Goal: Information Seeking & Learning: Check status

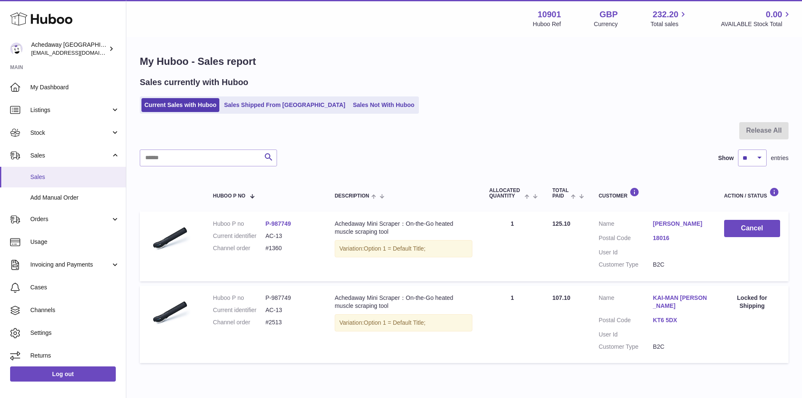
click at [34, 171] on link "Sales" at bounding box center [63, 177] width 126 height 21
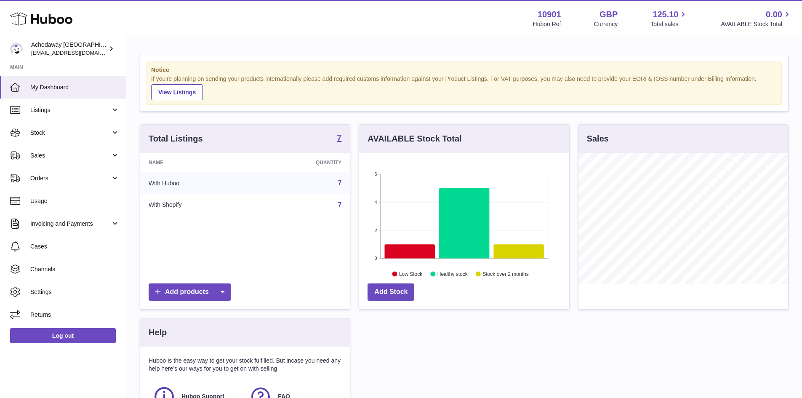
scroll to position [131, 210]
click at [53, 158] on span "Sales" at bounding box center [70, 156] width 80 height 8
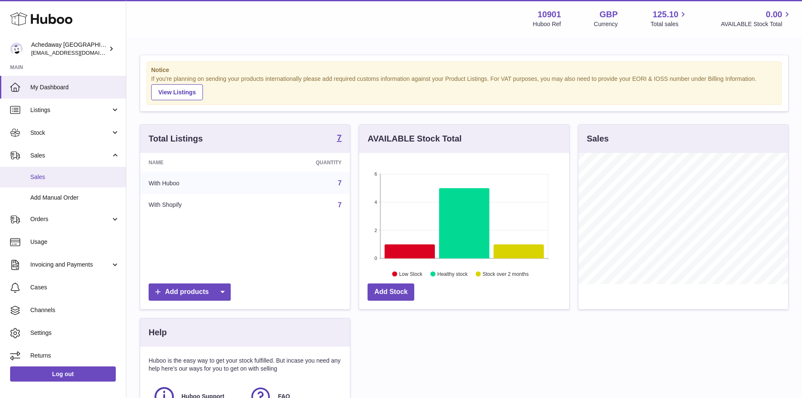
click at [60, 171] on link "Sales" at bounding box center [63, 177] width 126 height 21
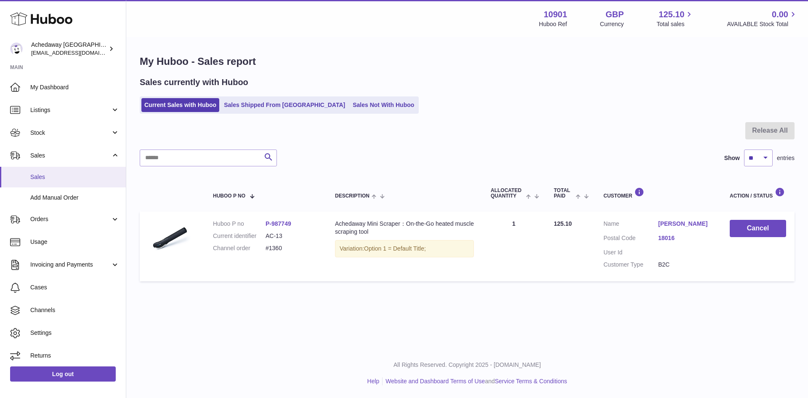
click at [42, 173] on span "Sales" at bounding box center [74, 177] width 89 height 8
drag, startPoint x: 80, startPoint y: 176, endPoint x: 96, endPoint y: 173, distance: 15.7
click at [80, 176] on span "Sales" at bounding box center [74, 177] width 89 height 8
click at [72, 177] on span "Sales" at bounding box center [74, 177] width 89 height 8
click at [61, 174] on span "Sales" at bounding box center [74, 177] width 89 height 8
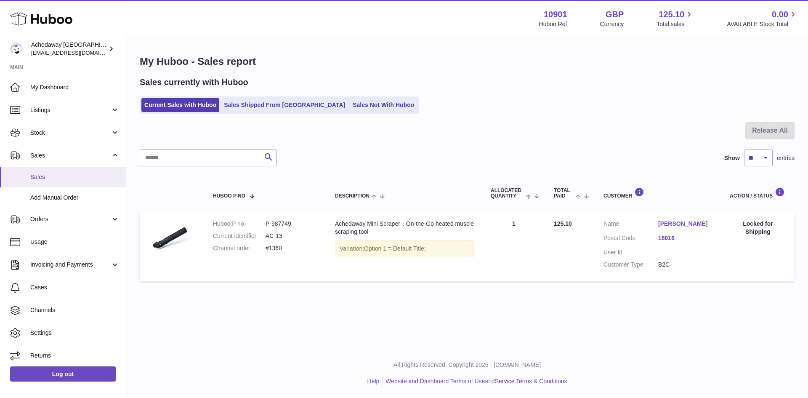
click at [79, 176] on span "Sales" at bounding box center [74, 177] width 89 height 8
